Goal: Contribute content: Contribute content

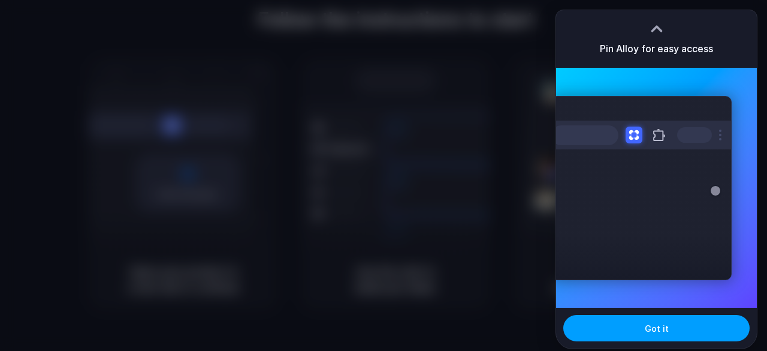
click at [605, 322] on button "Got it" at bounding box center [656, 328] width 186 height 26
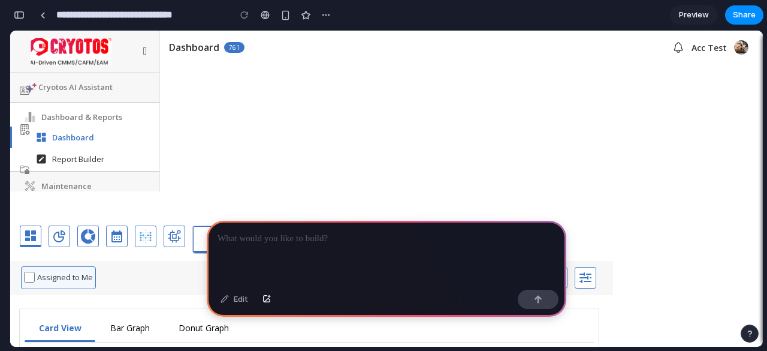
click at [325, 236] on p at bounding box center [387, 238] width 338 height 14
click at [260, 234] on p at bounding box center [387, 238] width 338 height 14
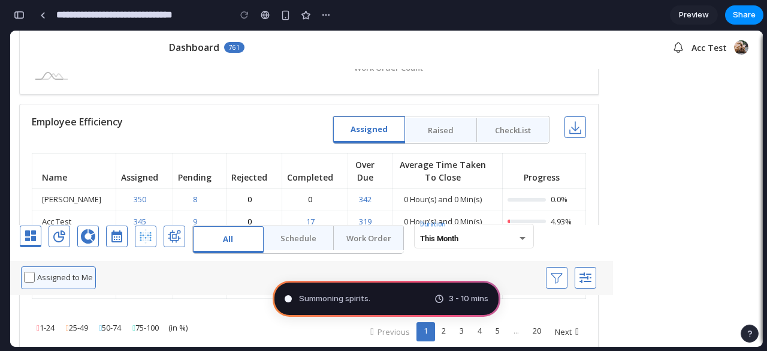
scroll to position [1199, 0]
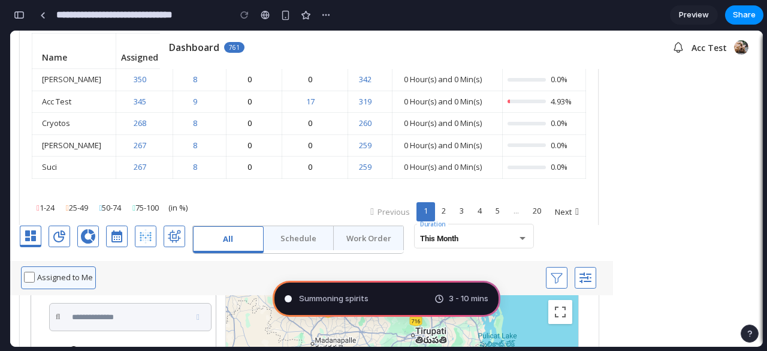
click at [339, 240] on div "Work Order" at bounding box center [369, 238] width 70 height 24
click at [322, 239] on div "Schedule" at bounding box center [299, 238] width 70 height 24
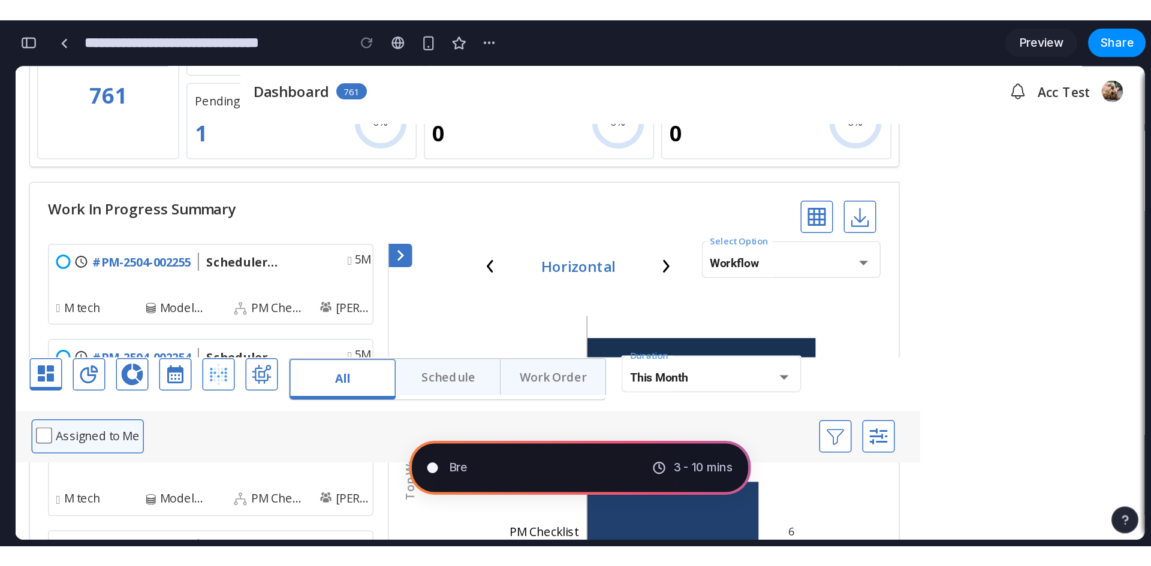
scroll to position [180, 0]
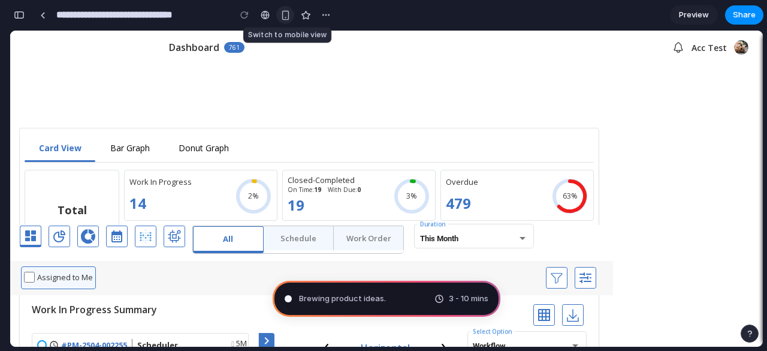
click at [288, 15] on div "button" at bounding box center [285, 15] width 10 height 10
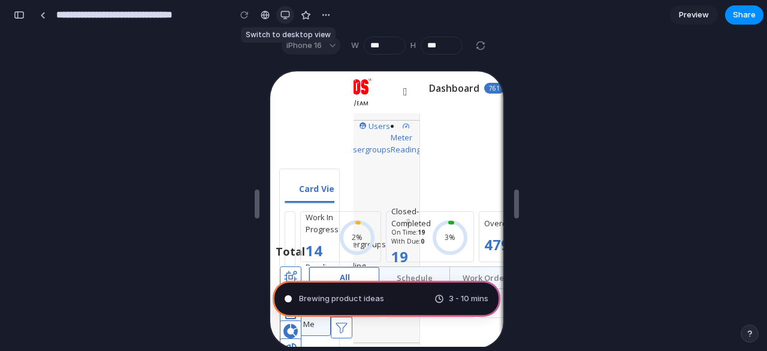
click at [288, 15] on div "button" at bounding box center [285, 15] width 10 height 10
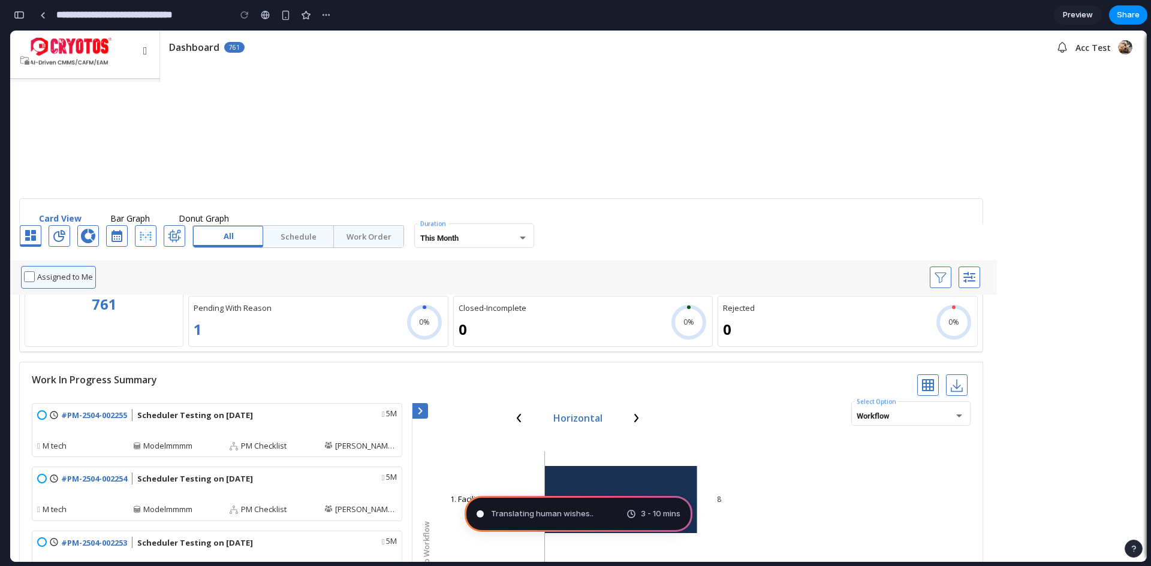
scroll to position [240, 0]
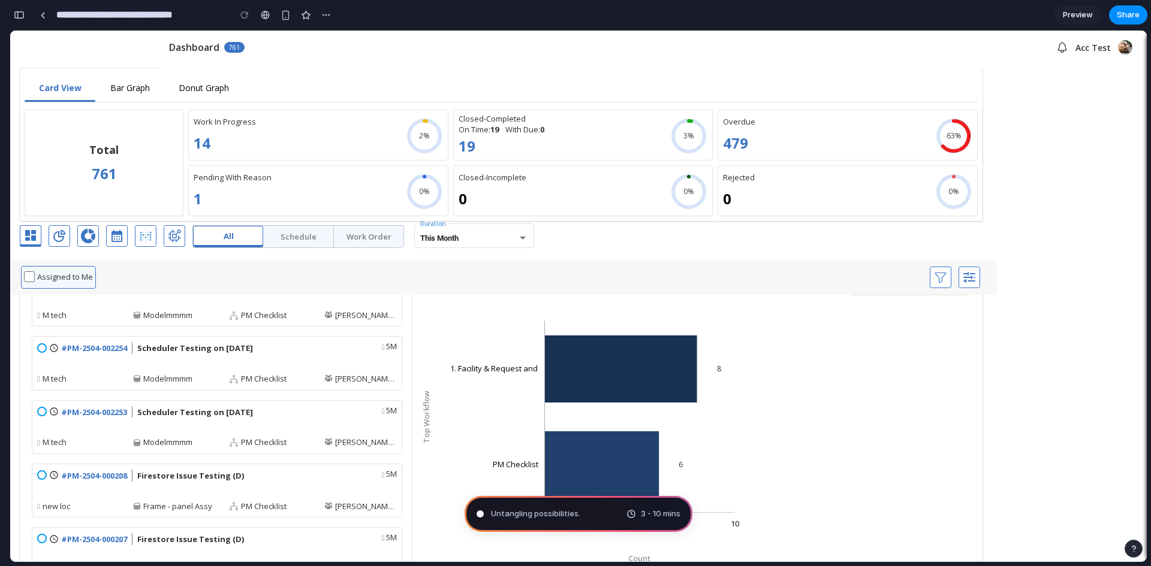
click at [14, 12] on div "button" at bounding box center [19, 15] width 11 height 8
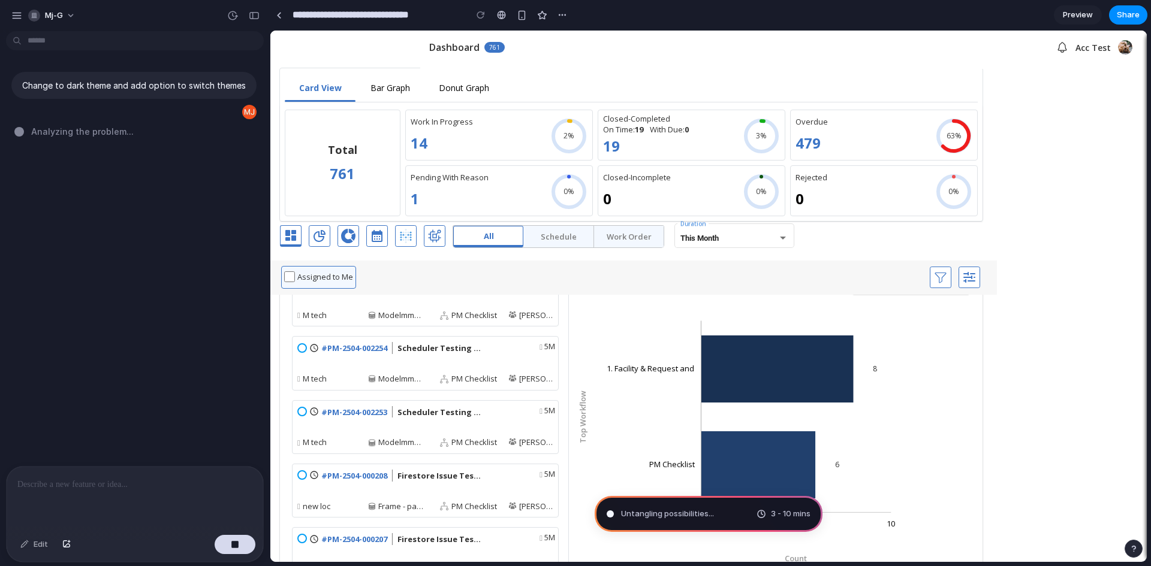
scroll to position [0, 0]
